Goal: Complete application form

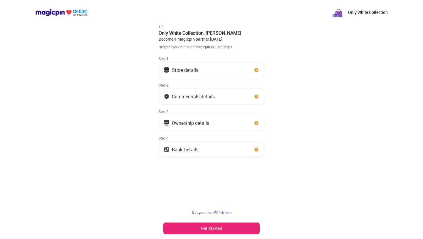
click at [246, 76] on button "Store details" at bounding box center [212, 70] width 106 height 16
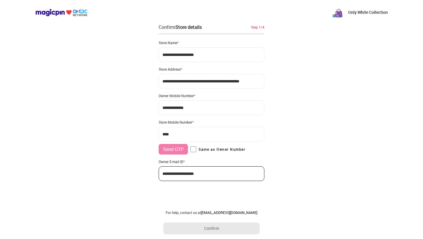
type input "**********"
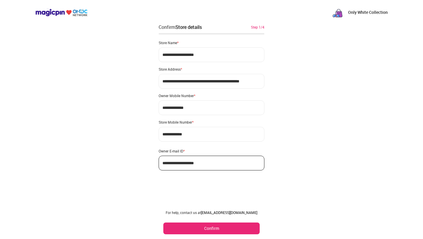
click at [229, 228] on button "Confirm" at bounding box center [211, 228] width 96 height 12
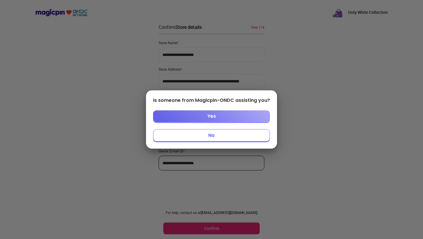
click at [224, 138] on button "No" at bounding box center [211, 135] width 117 height 12
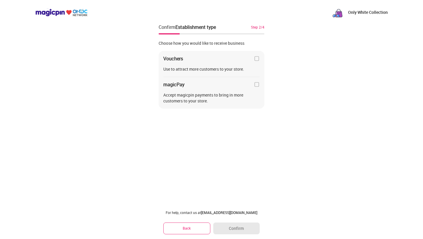
click at [256, 59] on img at bounding box center [257, 59] width 6 height 6
click at [240, 224] on button "Confirm" at bounding box center [236, 228] width 46 height 12
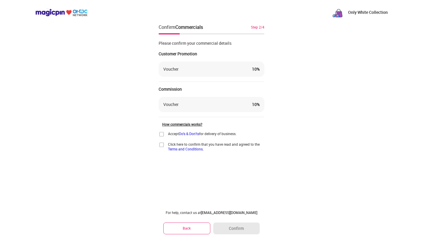
click at [163, 134] on img at bounding box center [162, 134] width 6 height 6
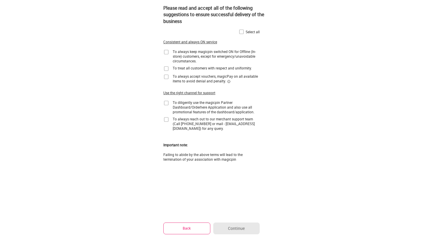
click at [165, 51] on img at bounding box center [166, 52] width 6 height 6
click at [165, 64] on div "Select all Consistent and always ON service To always keep magicpin switched ON…" at bounding box center [211, 92] width 96 height 138
click at [167, 70] on img at bounding box center [166, 69] width 6 height 6
click at [165, 78] on img at bounding box center [166, 77] width 6 height 6
click at [164, 102] on img at bounding box center [166, 103] width 6 height 6
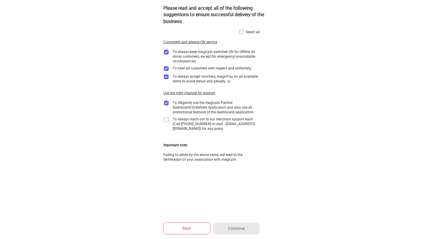
click at [166, 118] on img at bounding box center [166, 119] width 6 height 6
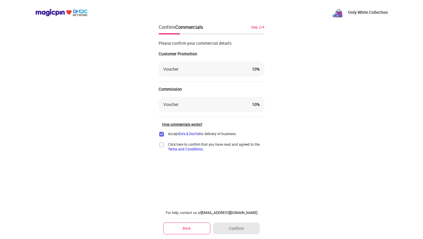
click at [163, 145] on img at bounding box center [162, 145] width 6 height 6
click at [221, 107] on div "Voucher 10 %" at bounding box center [211, 104] width 96 height 6
click at [254, 105] on div "10 %" at bounding box center [256, 104] width 8 height 6
click at [236, 226] on button "Confirm" at bounding box center [236, 228] width 46 height 12
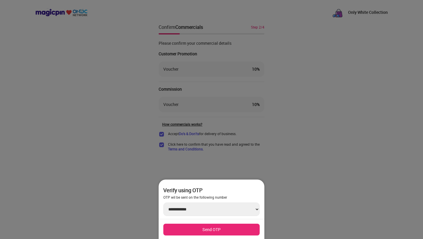
click at [279, 168] on div at bounding box center [211, 119] width 423 height 239
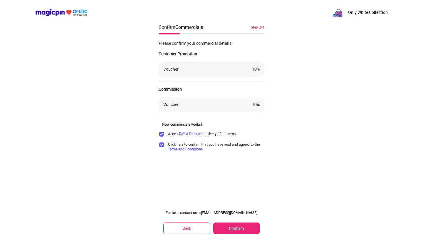
click at [257, 68] on div "10 %" at bounding box center [256, 69] width 8 height 6
click at [268, 70] on div "Only White Collection Confirm Commercials Step 2/4 Please confirm your commerci…" at bounding box center [211, 119] width 423 height 239
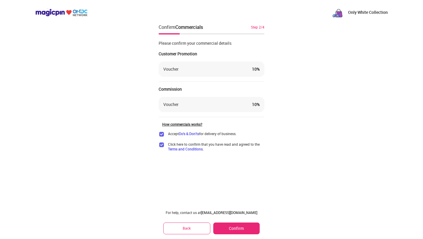
click at [238, 227] on button "Confirm" at bounding box center [236, 228] width 46 height 12
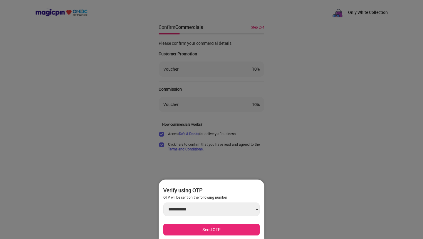
click at [221, 230] on button "Send OTP" at bounding box center [211, 229] width 96 height 12
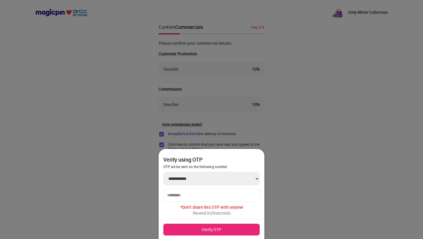
click at [220, 193] on input "number" at bounding box center [211, 194] width 89 height 5
type input "******"
click at [226, 227] on button "Verify OTP" at bounding box center [211, 229] width 96 height 12
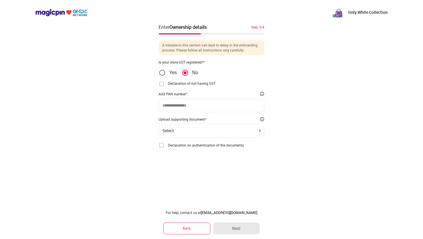
click at [205, 106] on input at bounding box center [211, 105] width 98 height 5
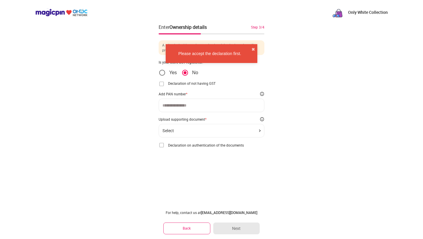
click at [205, 106] on input at bounding box center [211, 105] width 98 height 5
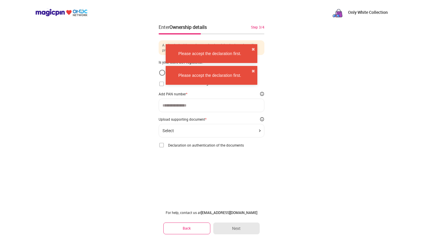
click at [163, 85] on img at bounding box center [162, 84] width 6 height 6
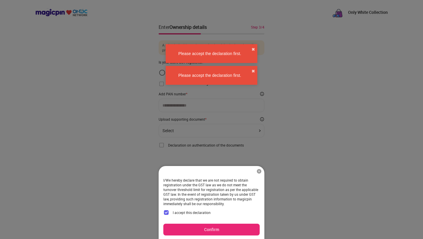
click at [222, 234] on button "Confirm" at bounding box center [211, 229] width 96 height 12
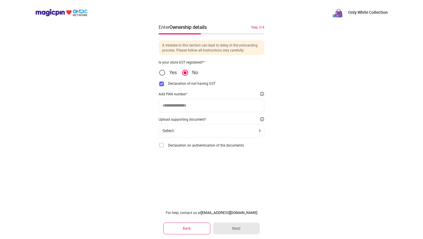
click at [228, 131] on div "Select" at bounding box center [211, 130] width 98 height 5
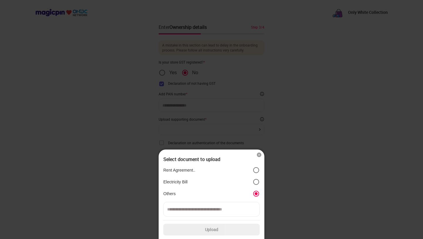
click at [256, 155] on img at bounding box center [259, 155] width 6 height 6
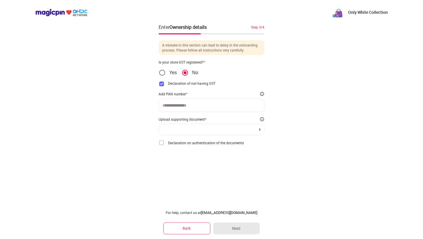
click at [83, 10] on img at bounding box center [61, 13] width 52 height 8
click at [359, 11] on p "Only White Collection" at bounding box center [368, 12] width 40 height 6
